Goal: Obtain resource: Obtain resource

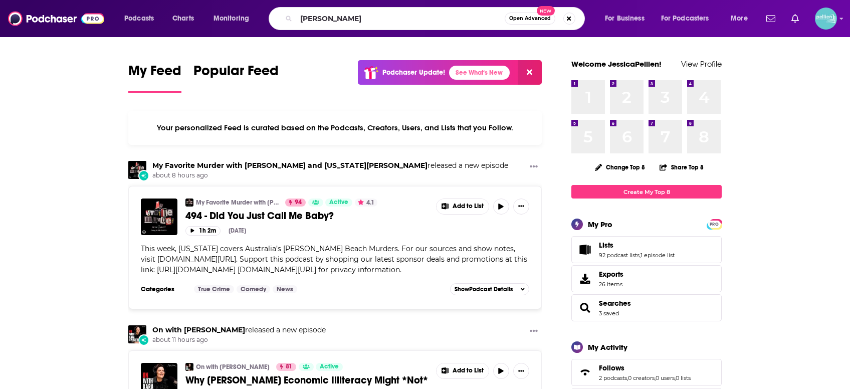
type input "[PERSON_NAME]"
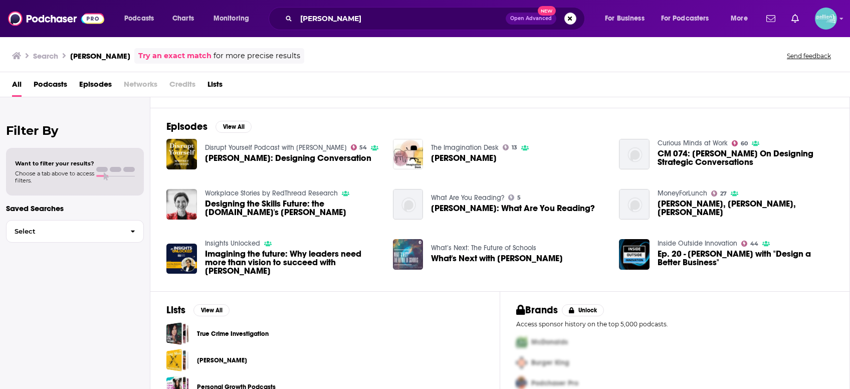
scroll to position [148, 0]
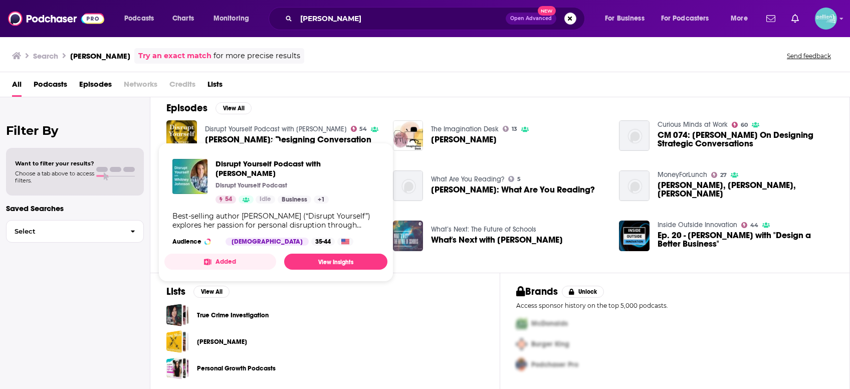
click at [232, 259] on button "Added" at bounding box center [220, 261] width 112 height 16
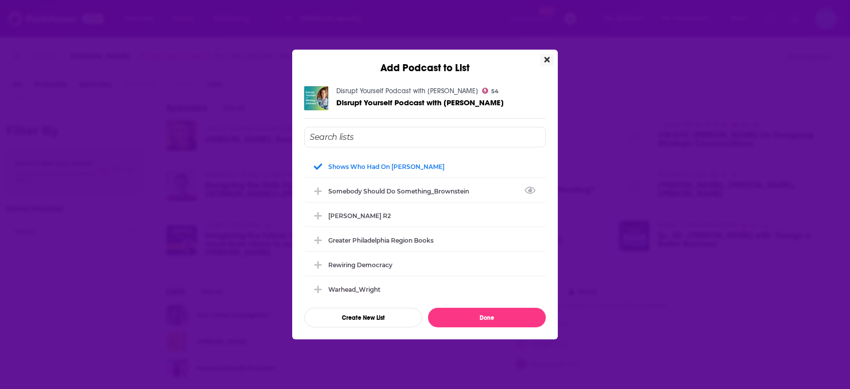
click at [548, 61] on icon "Close" at bounding box center [547, 60] width 6 height 6
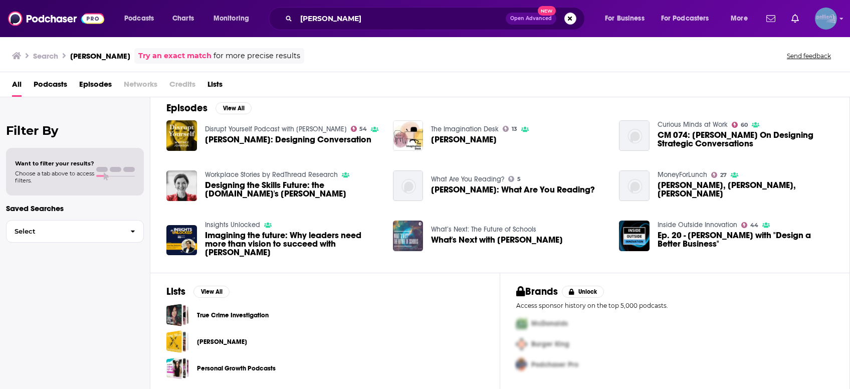
click at [825, 24] on img "Logged in as JessicaPellien" at bounding box center [826, 19] width 22 height 22
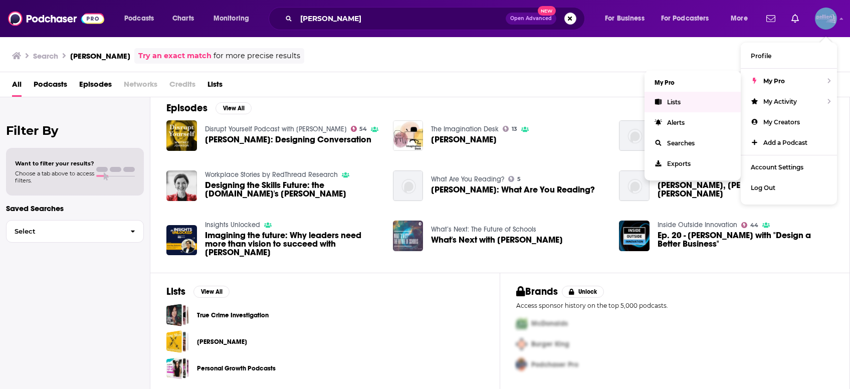
click at [696, 101] on link "Lists" at bounding box center [692, 102] width 96 height 21
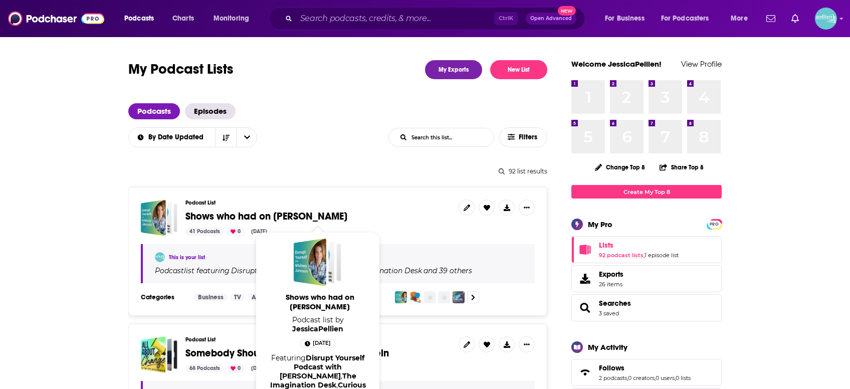
click at [328, 218] on span "Shows who had on [PERSON_NAME]" at bounding box center [266, 216] width 162 height 13
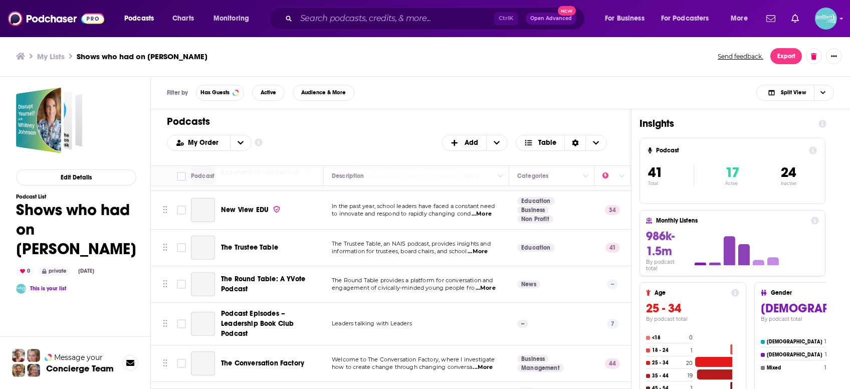
scroll to position [1354, 0]
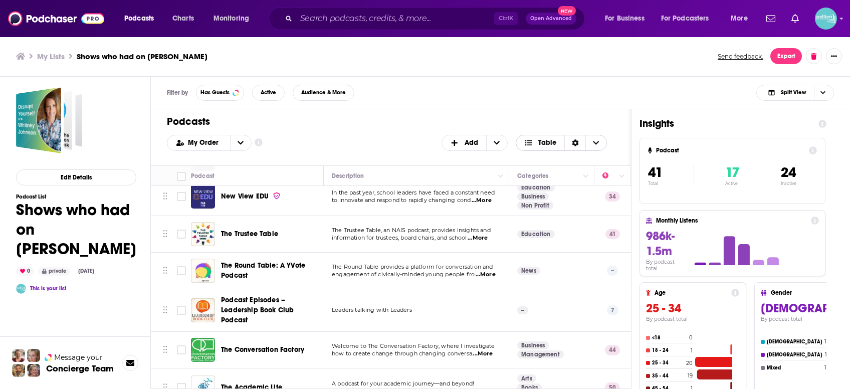
click at [599, 141] on span "Choose View" at bounding box center [595, 142] width 21 height 15
click at [533, 154] on span "Choose View" at bounding box center [529, 159] width 13 height 13
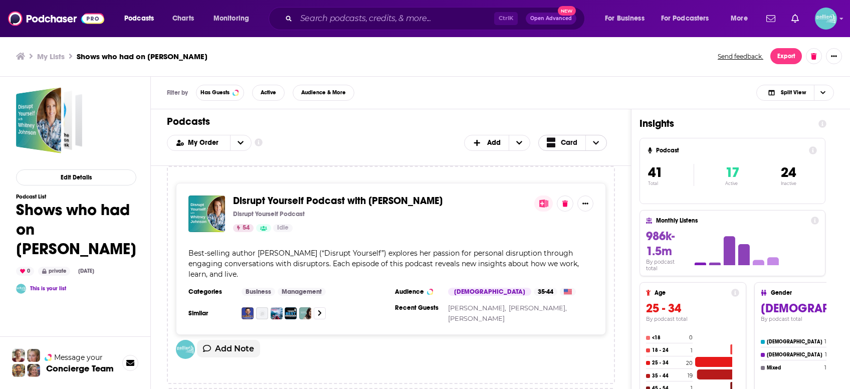
scroll to position [0, 0]
click at [789, 55] on button "Export" at bounding box center [786, 56] width 32 height 16
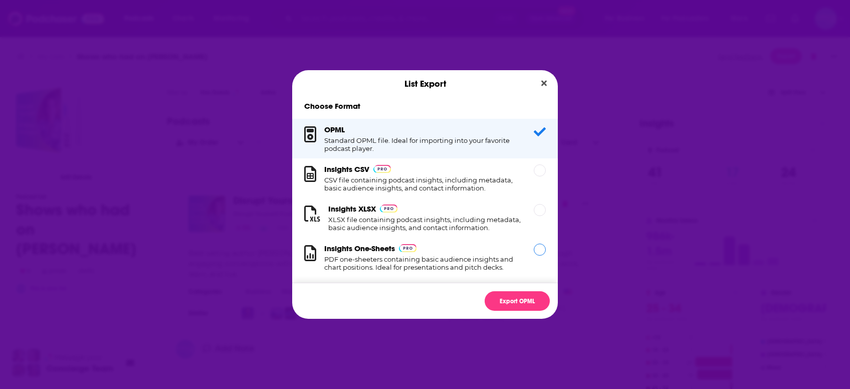
click at [537, 252] on div "Dialog" at bounding box center [539, 249] width 12 height 12
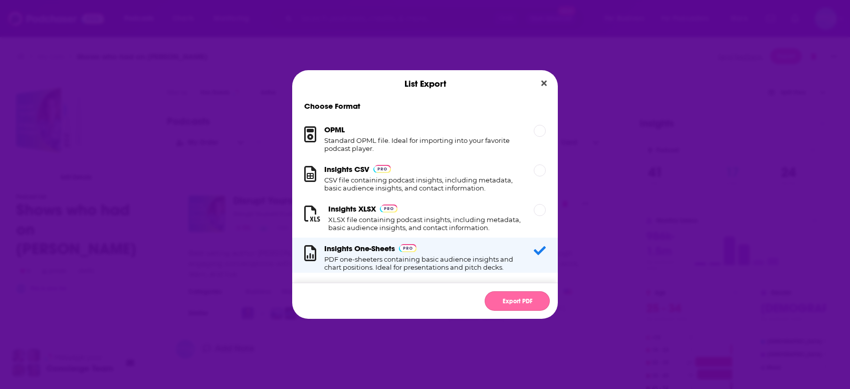
click at [523, 303] on button "Export PDF" at bounding box center [516, 301] width 65 height 20
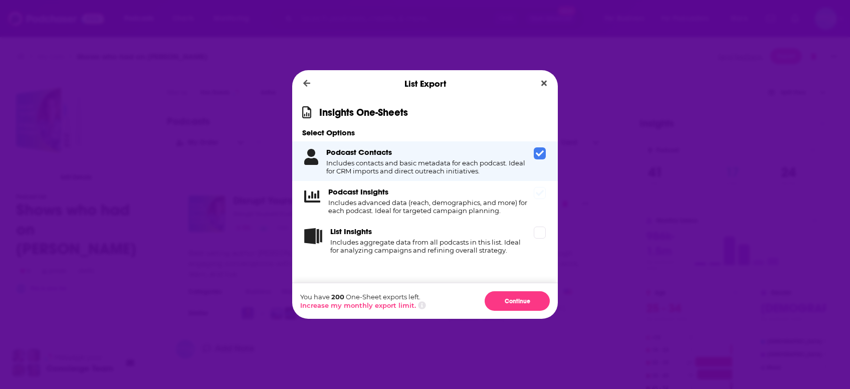
click at [541, 197] on icon "Dialog" at bounding box center [540, 193] width 8 height 8
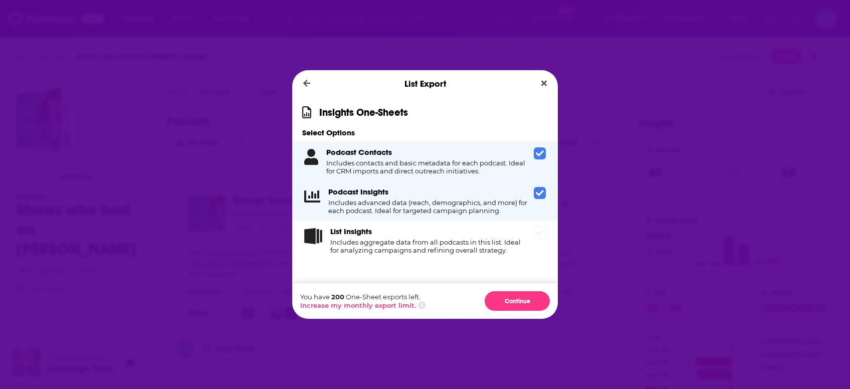
click at [538, 234] on icon "Dialog" at bounding box center [540, 232] width 8 height 6
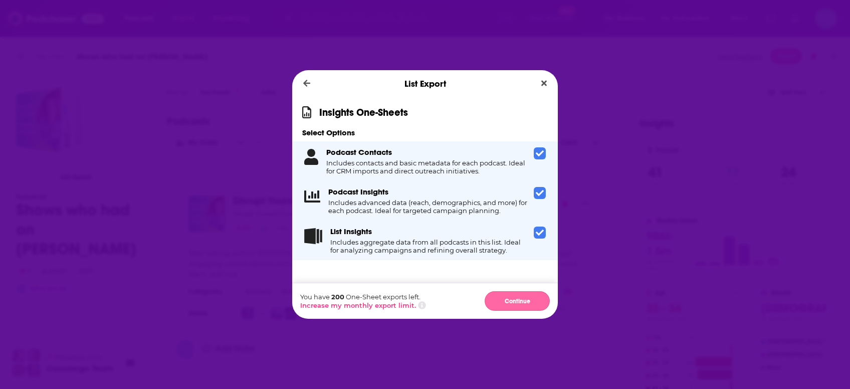
click at [510, 303] on button "Continue" at bounding box center [516, 301] width 65 height 20
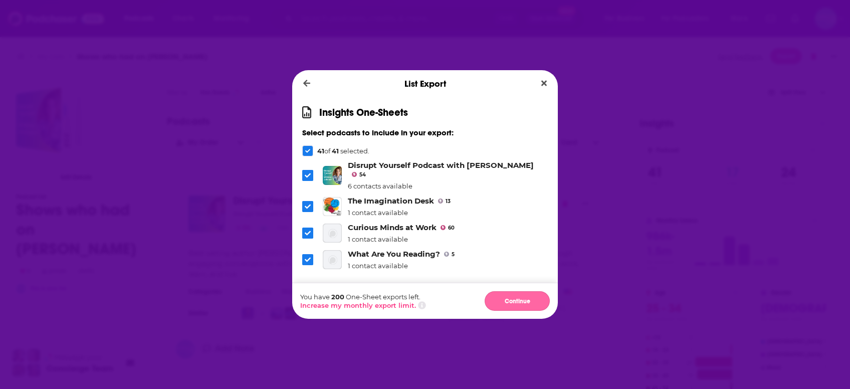
click at [512, 294] on button "Continue" at bounding box center [516, 301] width 65 height 20
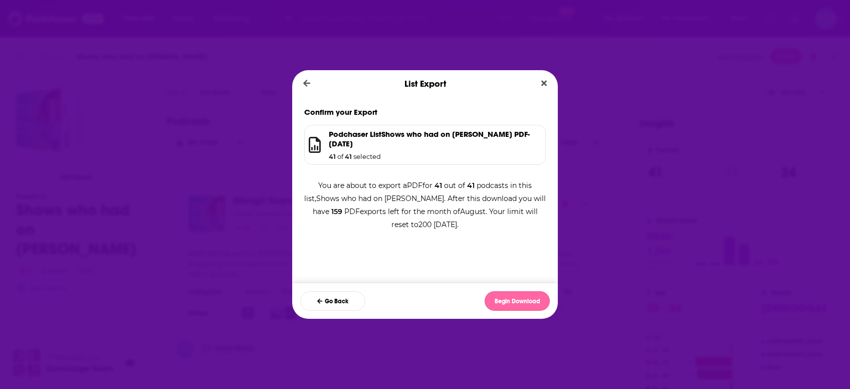
click at [521, 297] on button "Begin Download" at bounding box center [516, 301] width 65 height 20
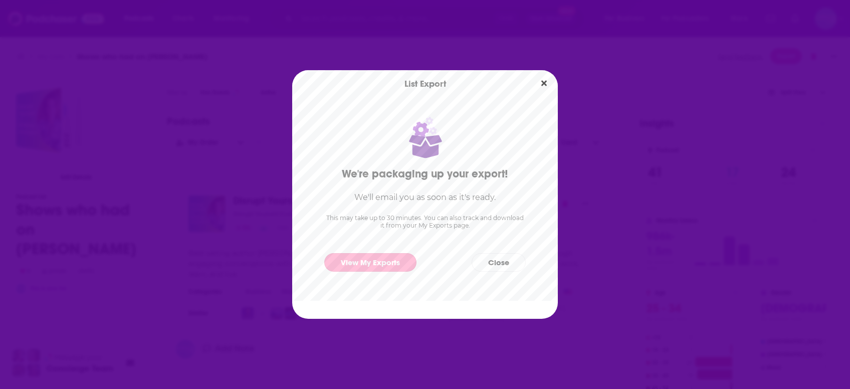
click at [374, 266] on link "View My Exports" at bounding box center [370, 262] width 92 height 19
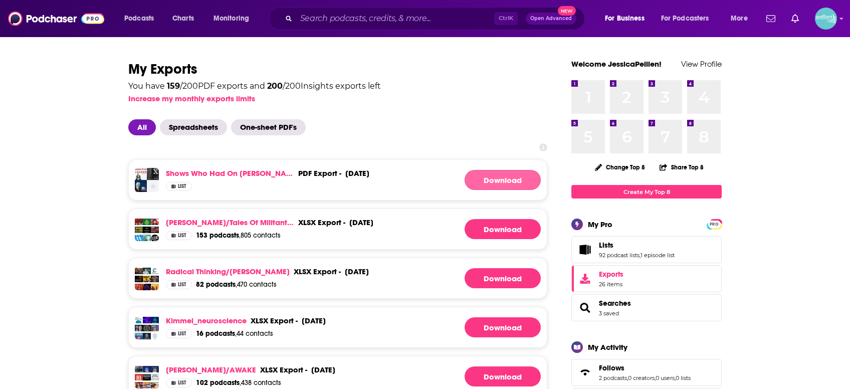
click at [490, 186] on button "Download" at bounding box center [502, 180] width 76 height 20
click at [507, 182] on link "Download" at bounding box center [502, 180] width 76 height 20
click at [226, 173] on link "Shows who had on [PERSON_NAME]" at bounding box center [230, 173] width 128 height 10
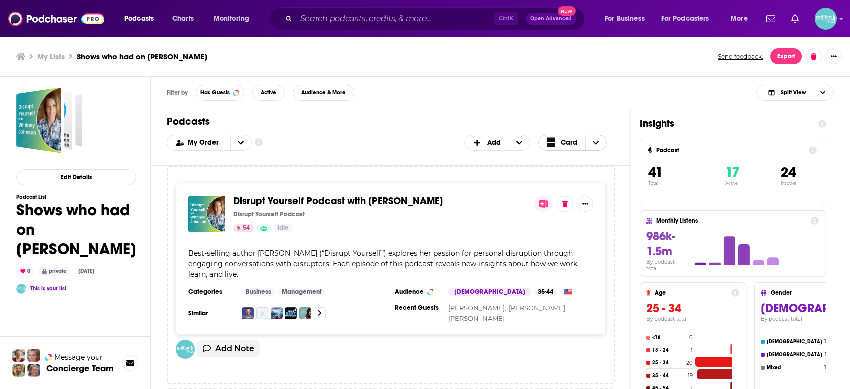
click at [599, 139] on icon "Choose View" at bounding box center [596, 142] width 6 height 7
click at [575, 177] on span "Table" at bounding box center [579, 176] width 40 height 6
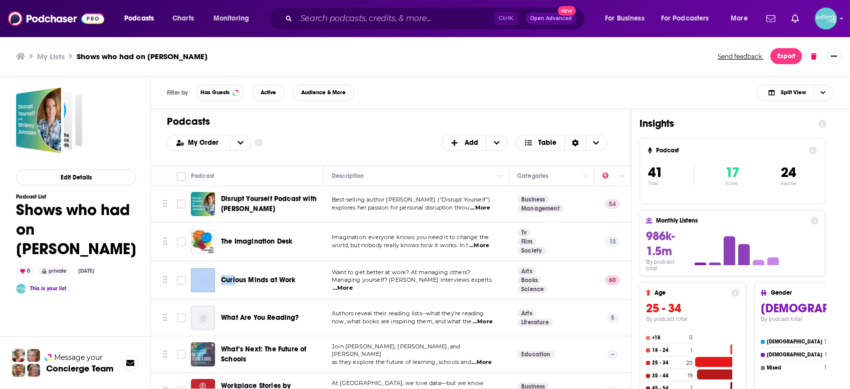
drag, startPoint x: 191, startPoint y: 173, endPoint x: 234, endPoint y: 287, distance: 122.2
click at [362, 147] on div "My Order Customize Your List Order Select the “My Order” sort and remove all fi…" at bounding box center [391, 143] width 448 height 16
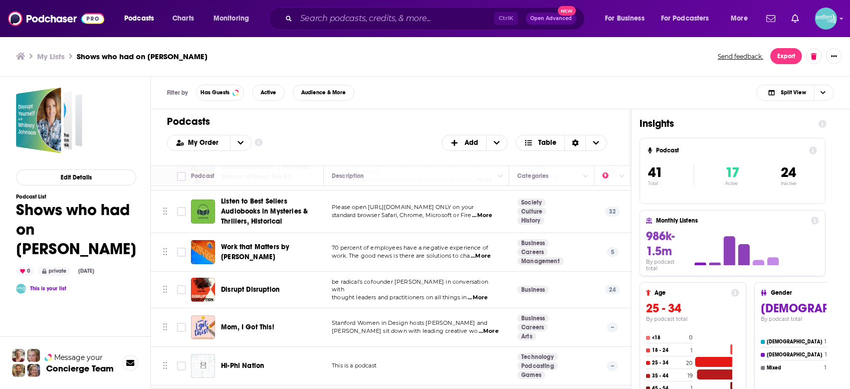
scroll to position [1354, 0]
